Goal: Transaction & Acquisition: Purchase product/service

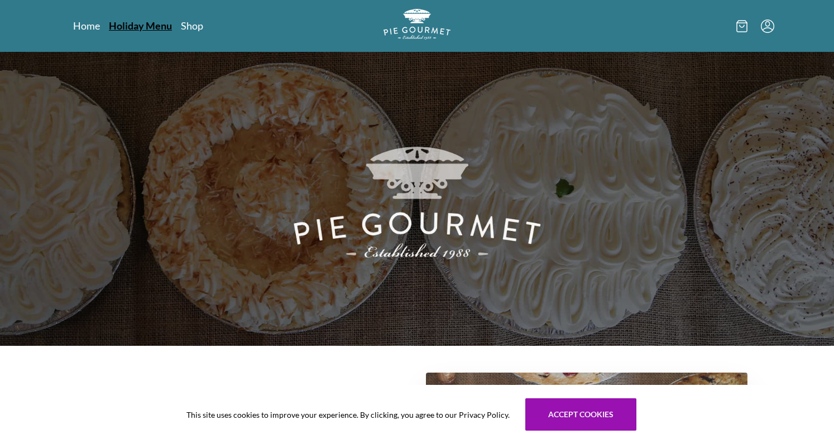
click at [146, 26] on link "Holiday Menu" at bounding box center [140, 25] width 63 height 13
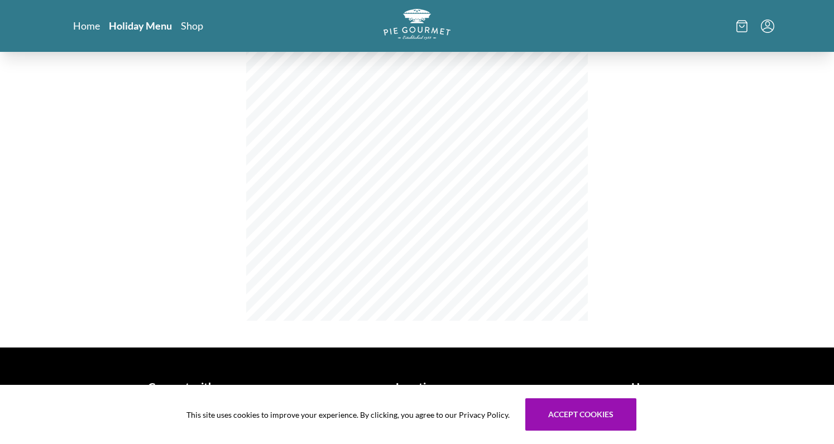
scroll to position [218, 0]
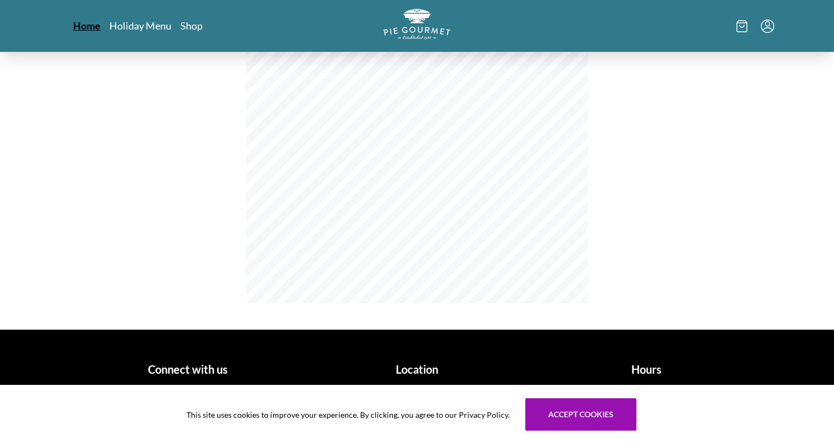
click at [88, 26] on link "Home" at bounding box center [86, 25] width 27 height 13
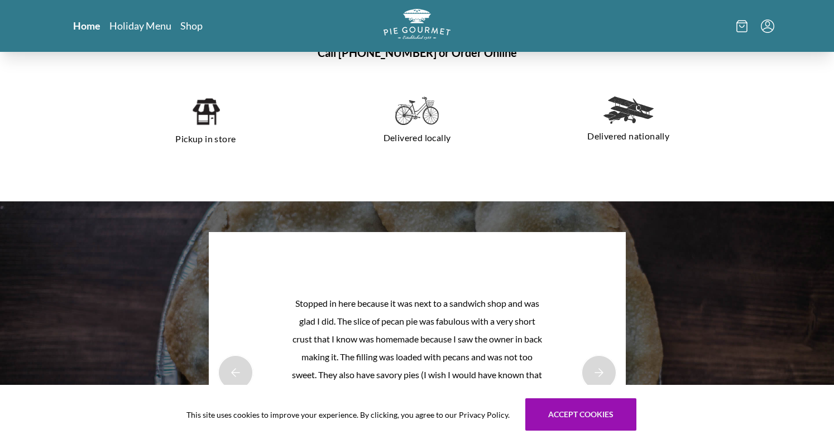
scroll to position [838, 0]
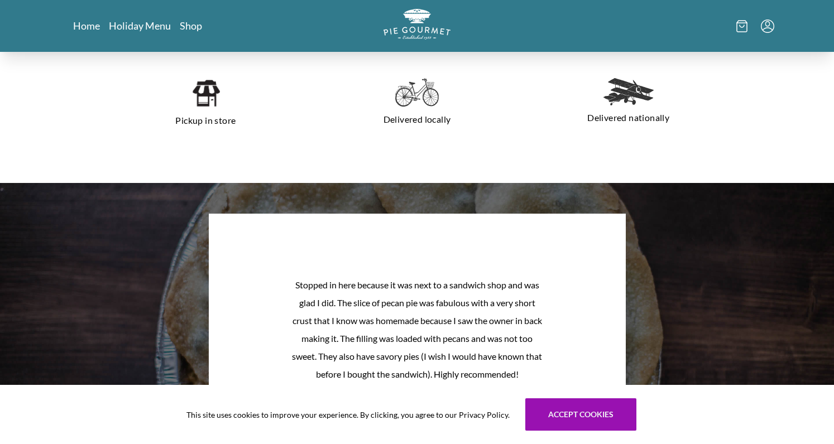
click at [398, 116] on p "Delivered locally" at bounding box center [417, 120] width 185 height 18
click at [411, 101] on img at bounding box center [417, 92] width 44 height 29
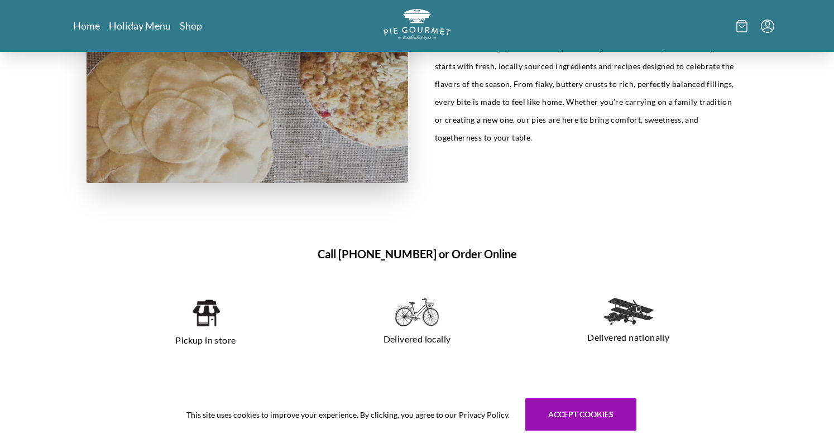
scroll to position [558, 0]
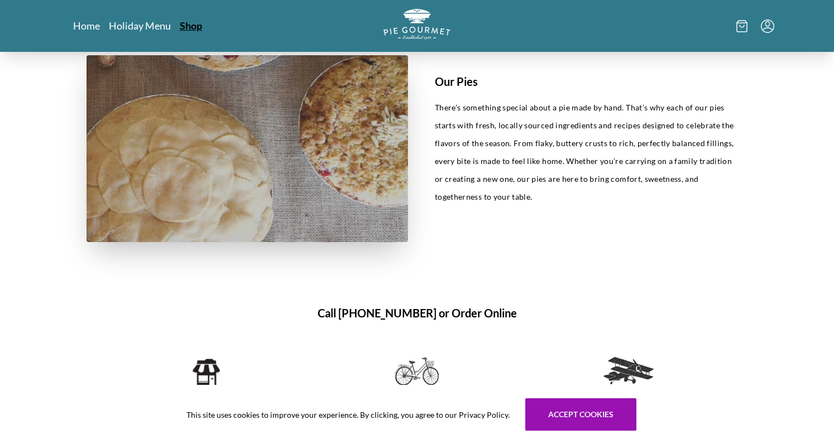
click at [190, 28] on link "Shop" at bounding box center [191, 25] width 22 height 13
